Goal: Task Accomplishment & Management: Manage account settings

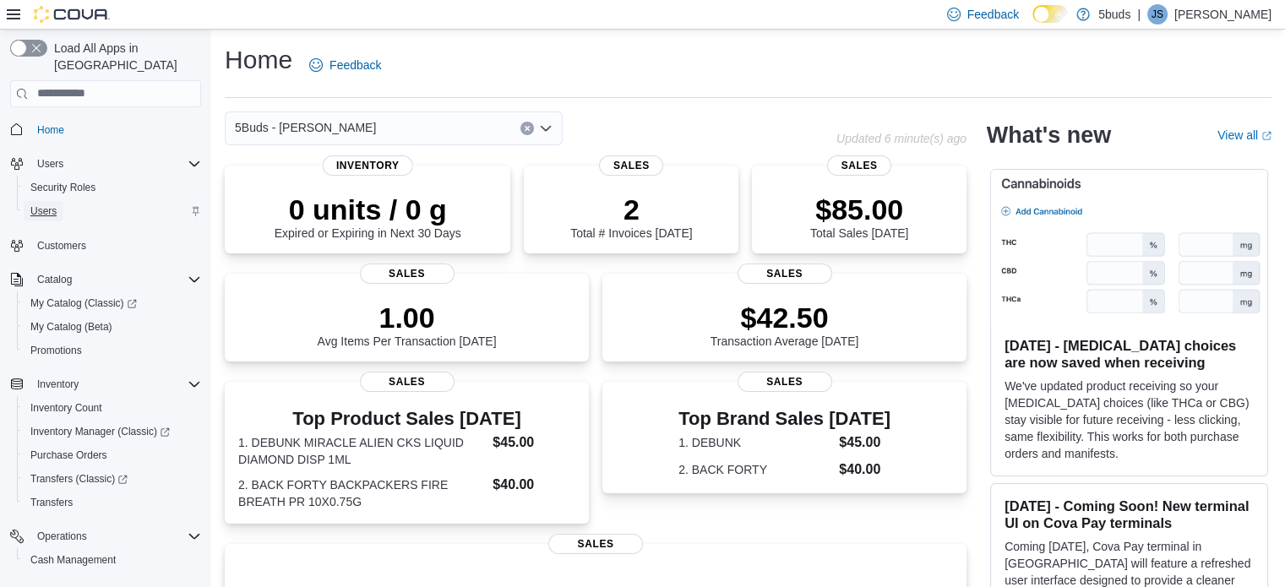
click at [57, 204] on span "Users" at bounding box center [43, 211] width 26 height 14
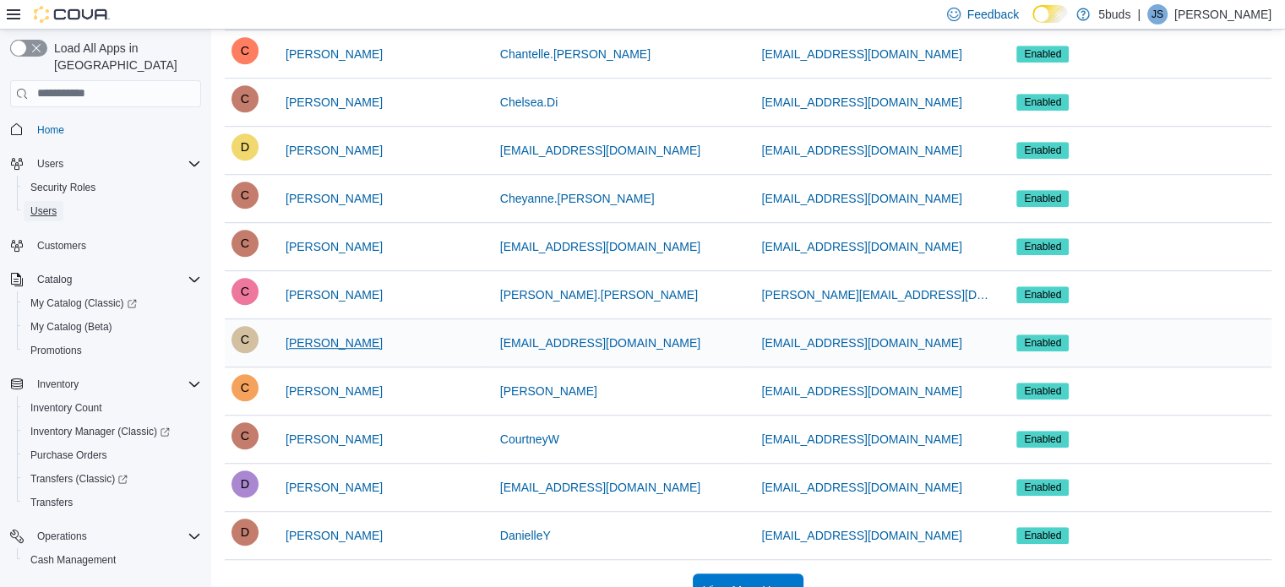
scroll to position [1098, 0]
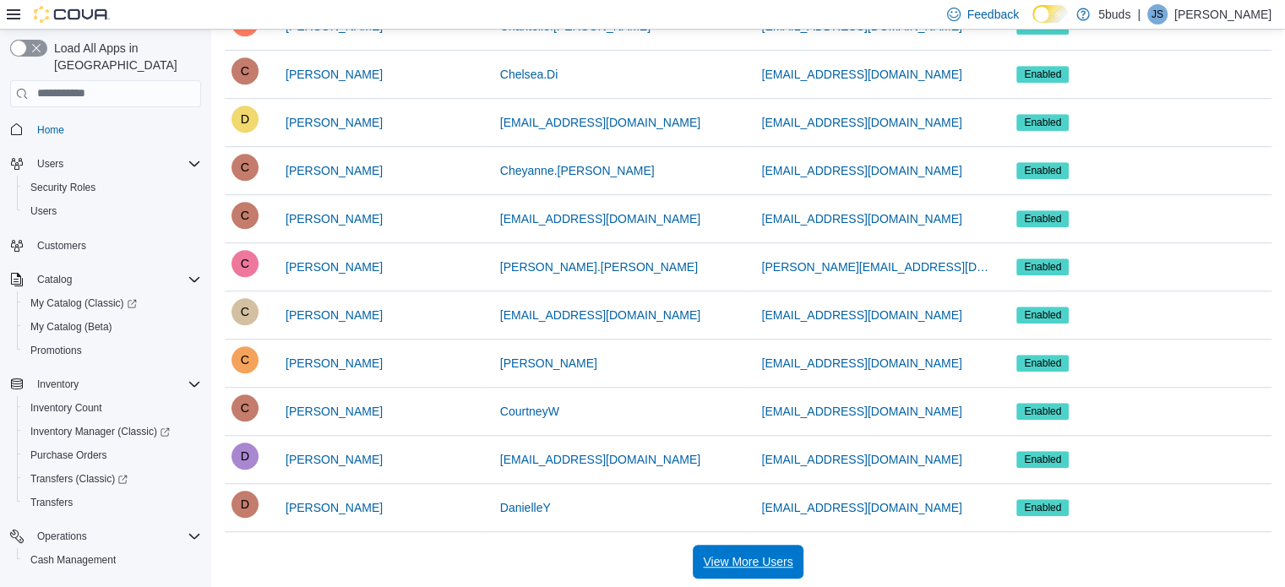
click at [763, 557] on span "View More Users" at bounding box center [748, 561] width 90 height 17
click at [751, 557] on span "View More Users" at bounding box center [748, 561] width 90 height 17
click at [777, 563] on span "View More Users" at bounding box center [748, 561] width 90 height 17
click at [737, 553] on span "View More Users" at bounding box center [748, 561] width 90 height 17
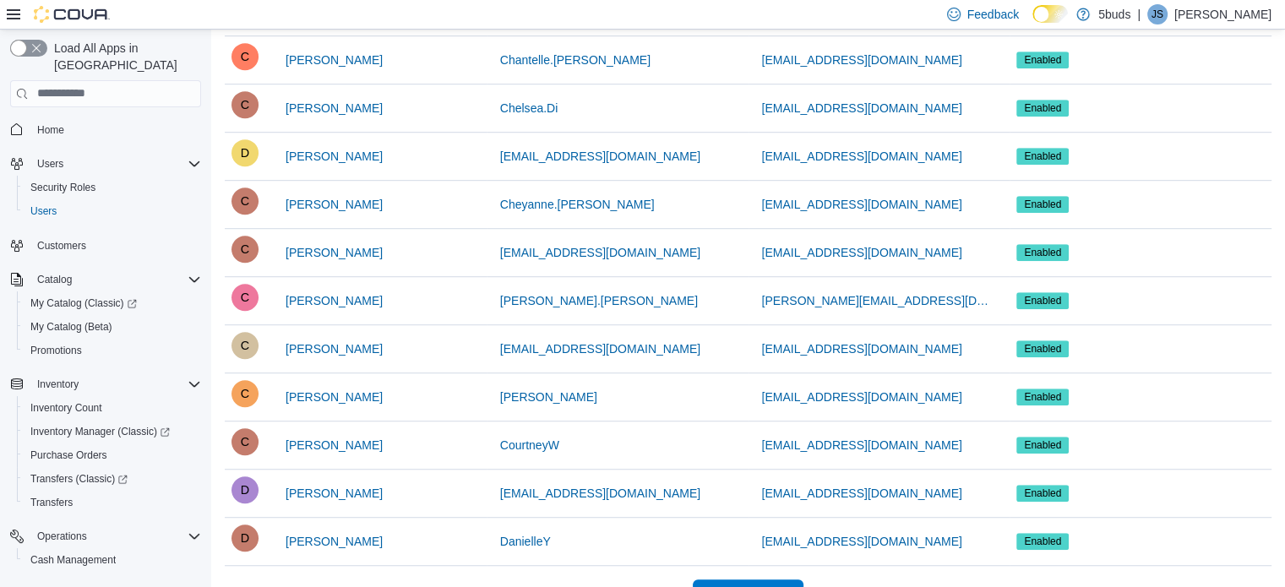
scroll to position [1098, 0]
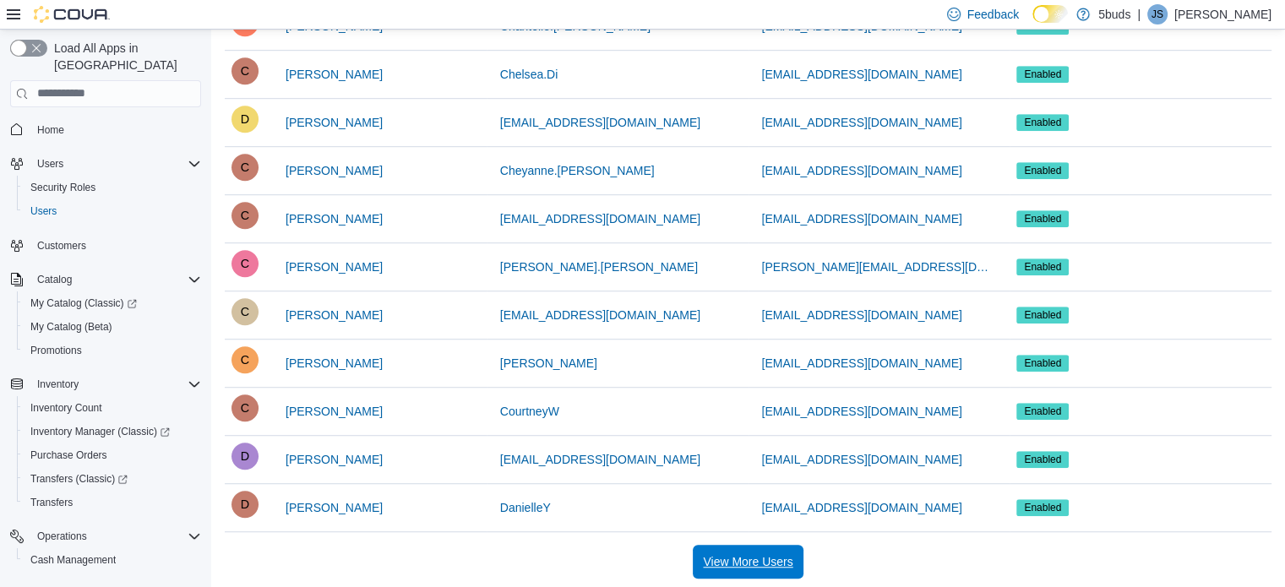
click at [728, 556] on span "View More Users" at bounding box center [748, 561] width 90 height 17
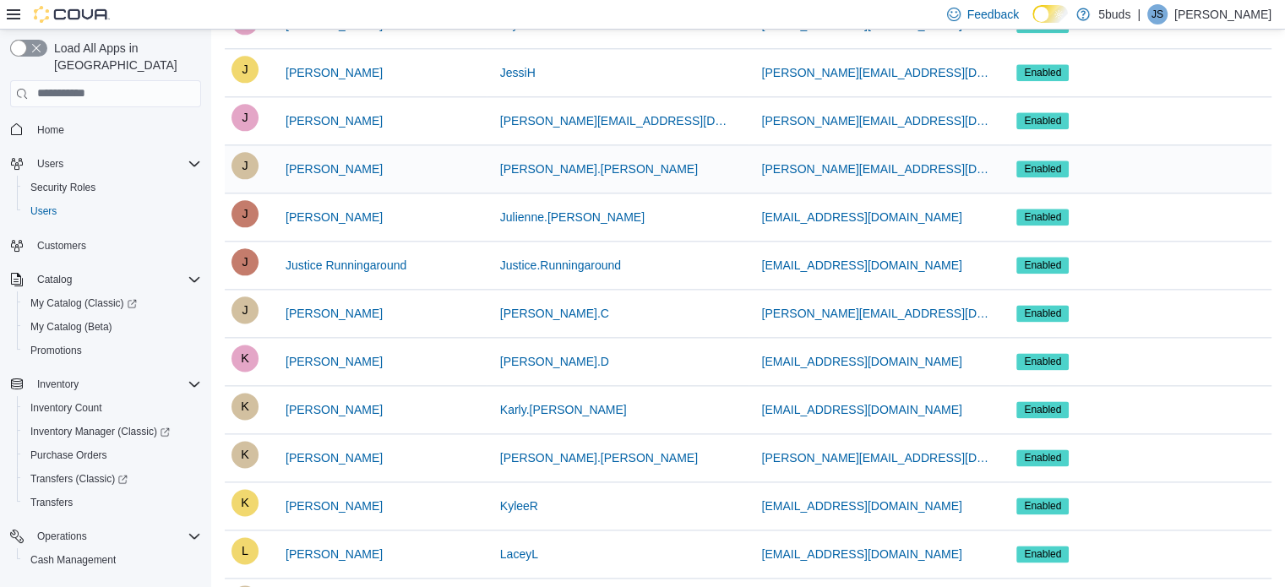
scroll to position [2112, 0]
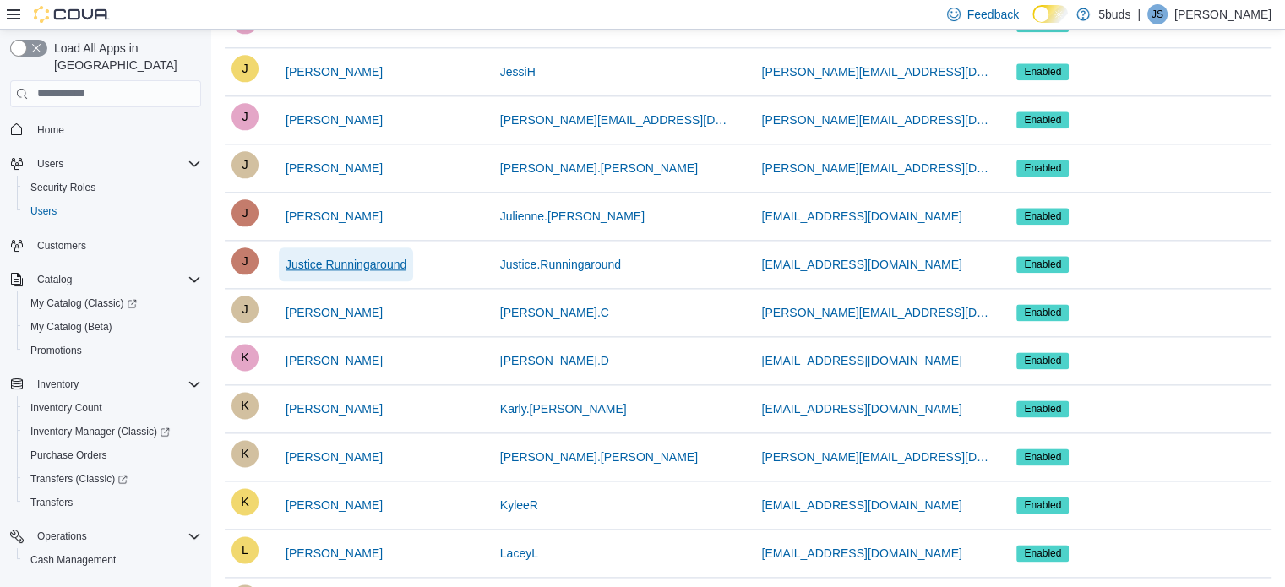
drag, startPoint x: 382, startPoint y: 253, endPoint x: 325, endPoint y: 258, distance: 56.8
click at [325, 258] on span "Justice Runningaround" at bounding box center [346, 264] width 121 height 17
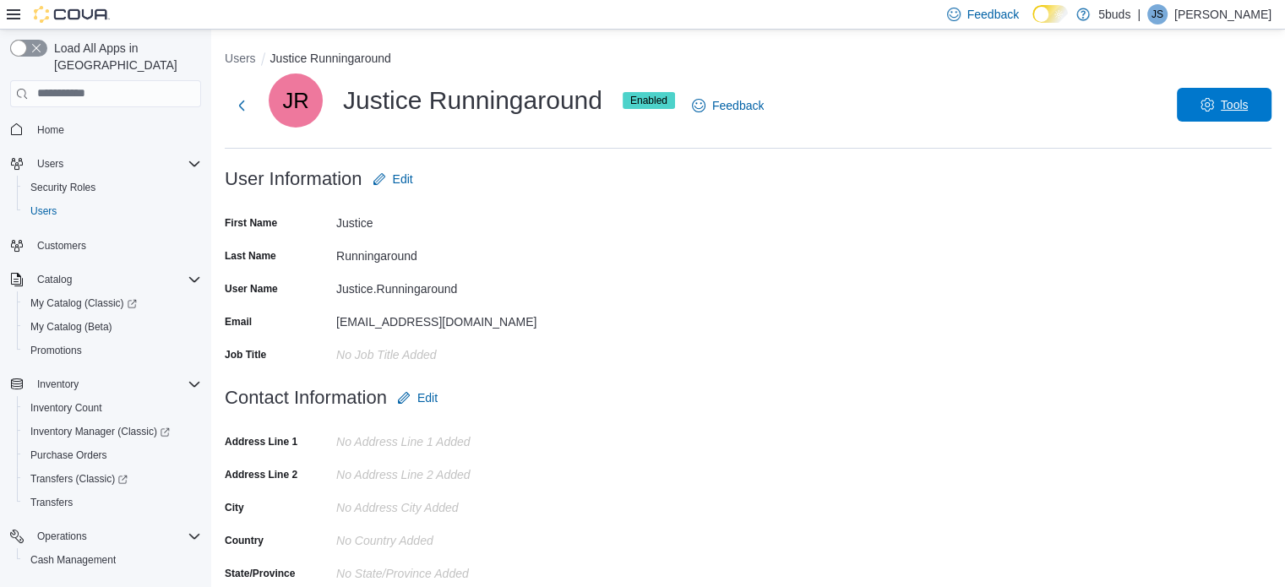
click at [1234, 103] on span "Tools" at bounding box center [1235, 104] width 28 height 17
click at [1200, 191] on span "Disable User" at bounding box center [1199, 183] width 78 height 20
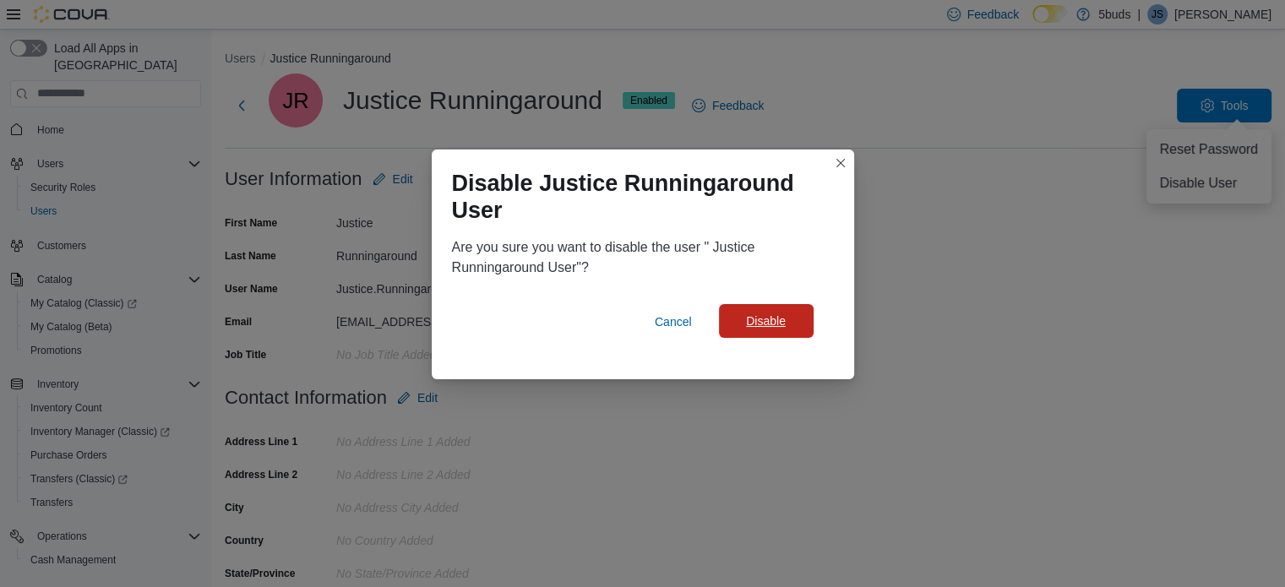
click at [788, 330] on span "Disable" at bounding box center [766, 321] width 74 height 34
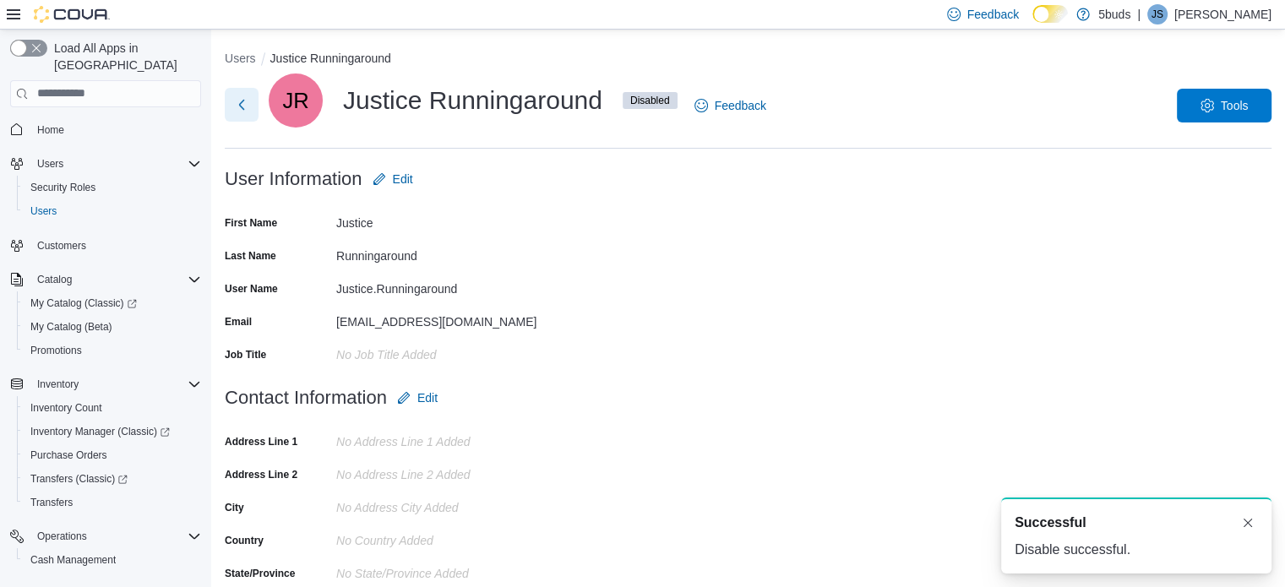
click at [248, 111] on button "Next" at bounding box center [242, 105] width 34 height 34
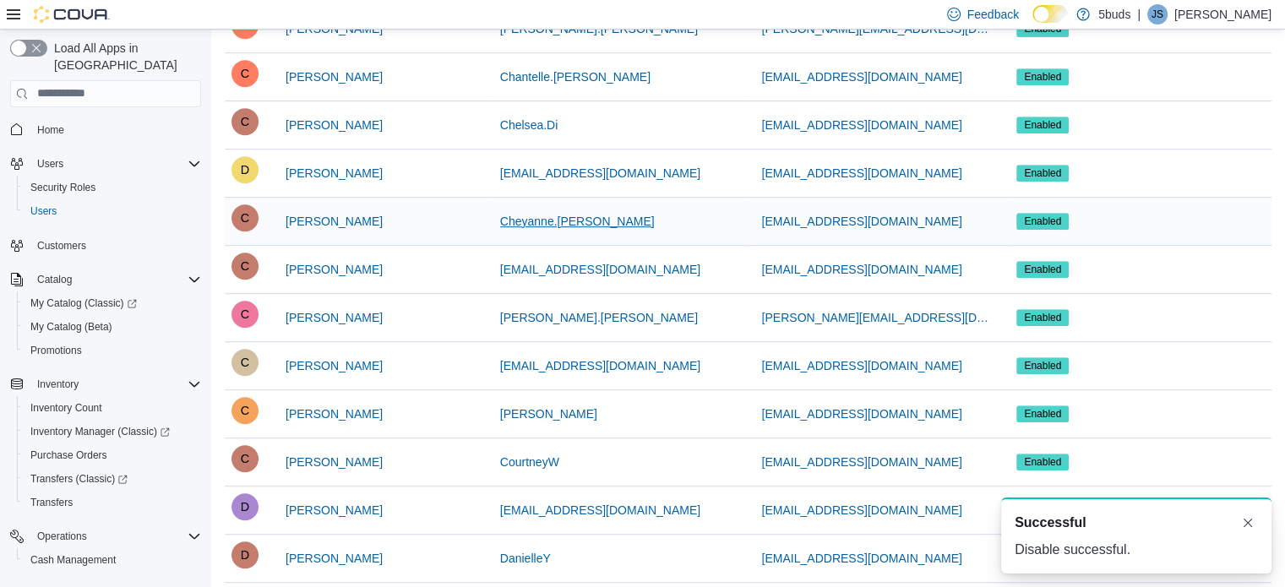
scroll to position [1098, 0]
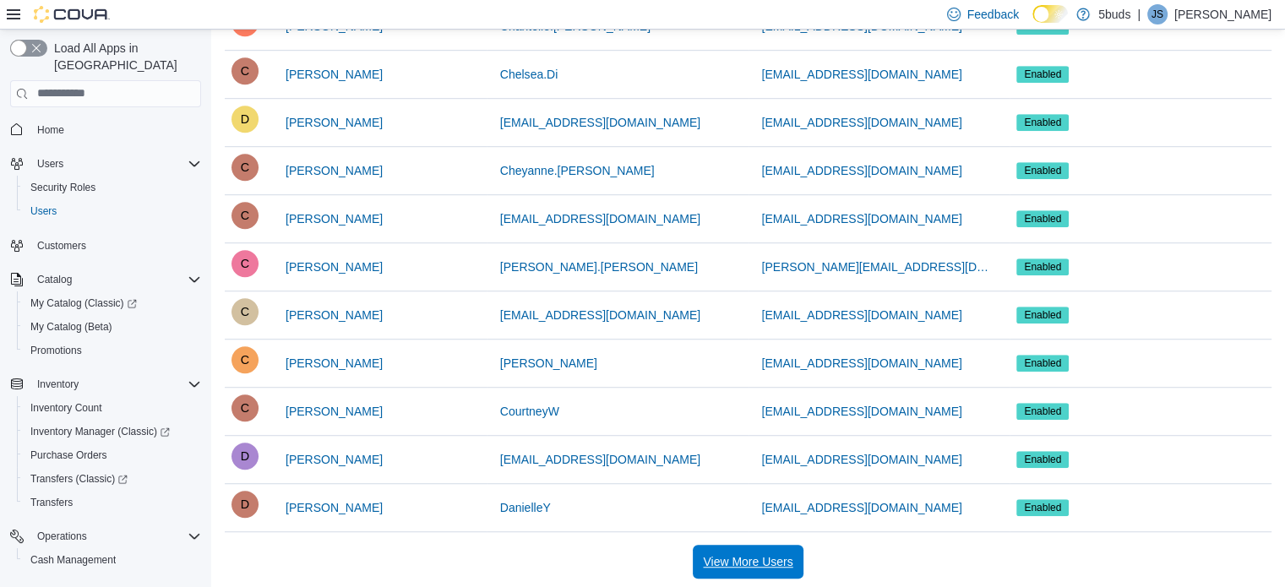
click at [764, 561] on span "View More Users" at bounding box center [748, 561] width 90 height 17
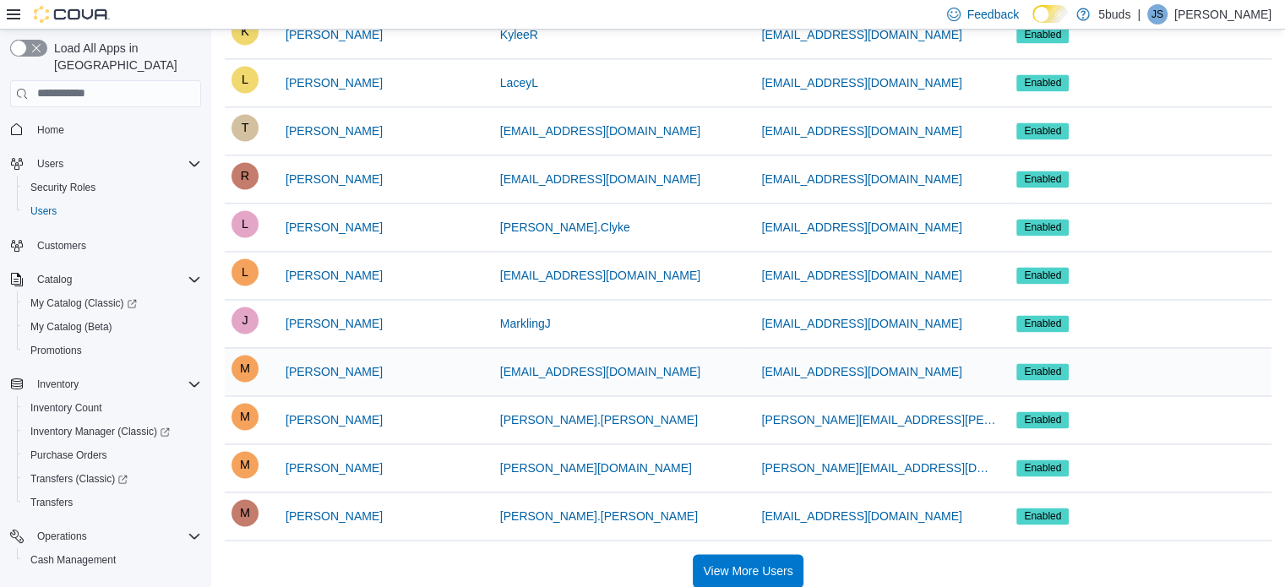
scroll to position [2538, 0]
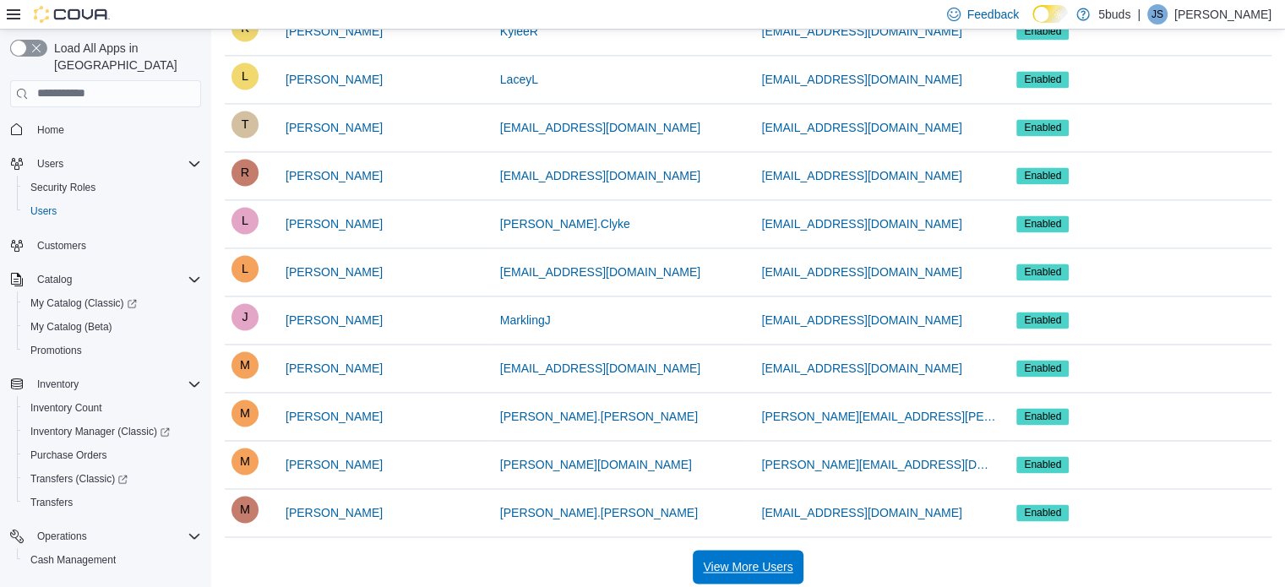
click at [764, 563] on span "View More Users" at bounding box center [748, 567] width 90 height 17
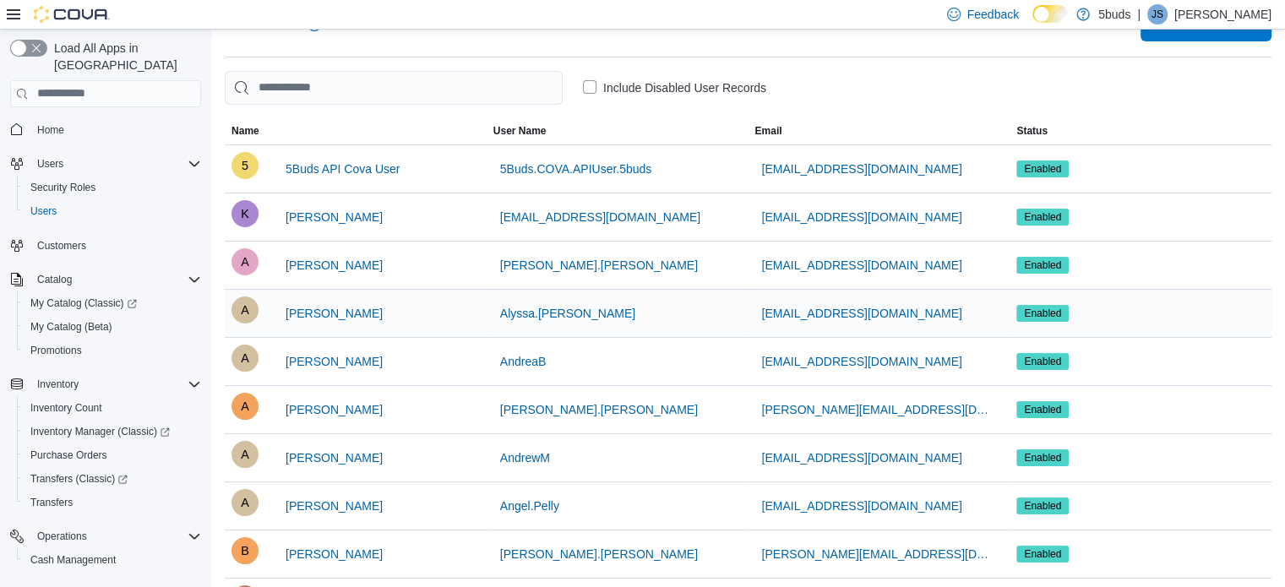
scroll to position [0, 0]
